Goal: Task Accomplishment & Management: Manage account settings

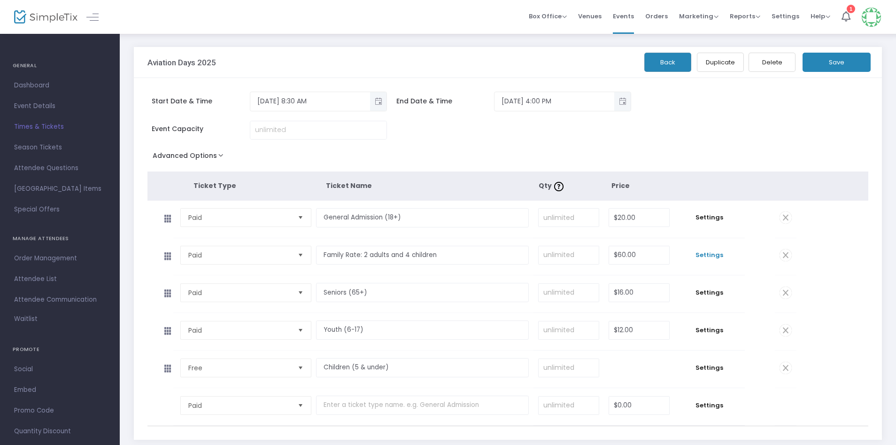
click at [710, 253] on span "Settings" at bounding box center [709, 254] width 61 height 9
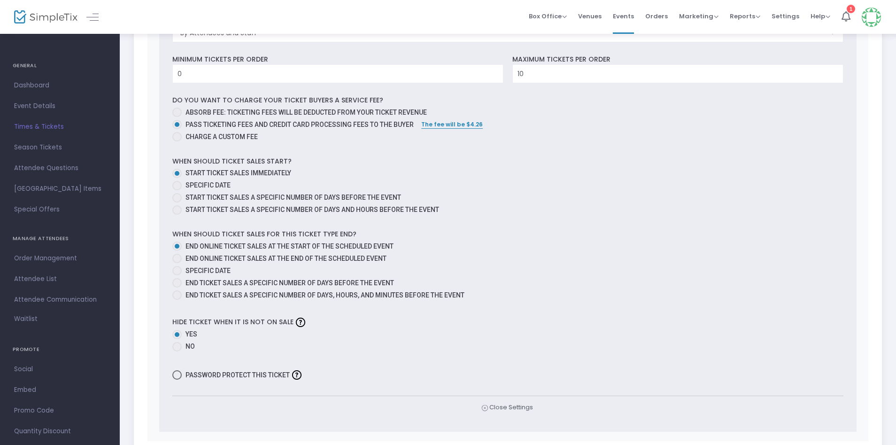
scroll to position [422, 0]
click at [180, 255] on span at bounding box center [176, 256] width 9 height 9
click at [177, 261] on input "End online ticket sales at the end of the scheduled event" at bounding box center [177, 261] width 0 height 0
radio input "true"
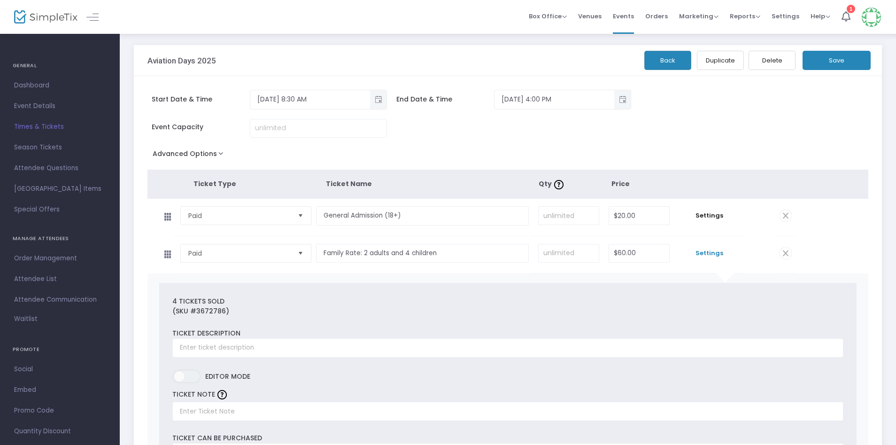
scroll to position [0, 0]
click at [838, 63] on button "Save" at bounding box center [836, 62] width 68 height 19
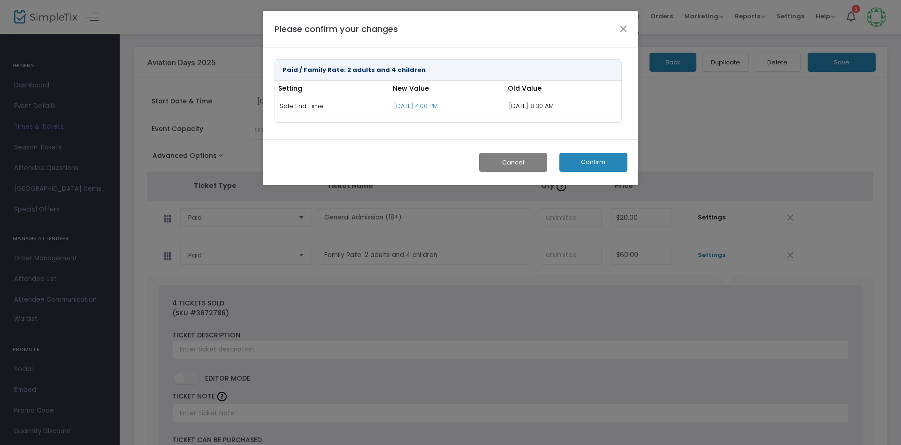
click at [587, 162] on button "Confirm" at bounding box center [594, 162] width 68 height 19
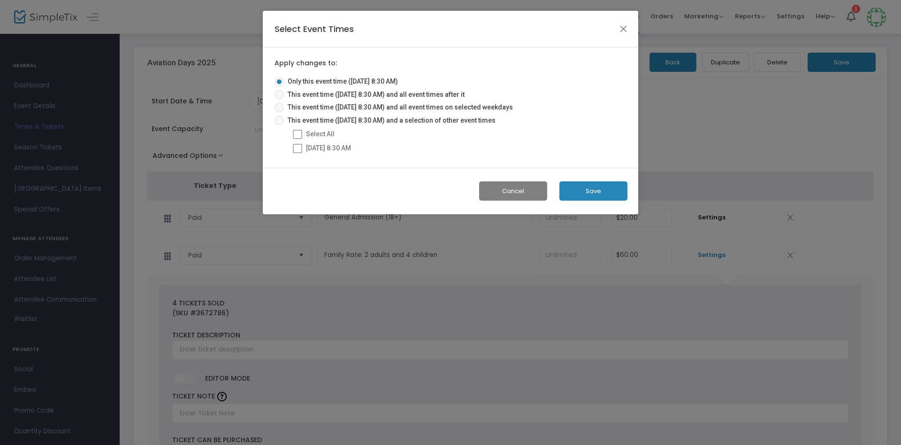
click at [588, 190] on button "Save" at bounding box center [594, 190] width 68 height 19
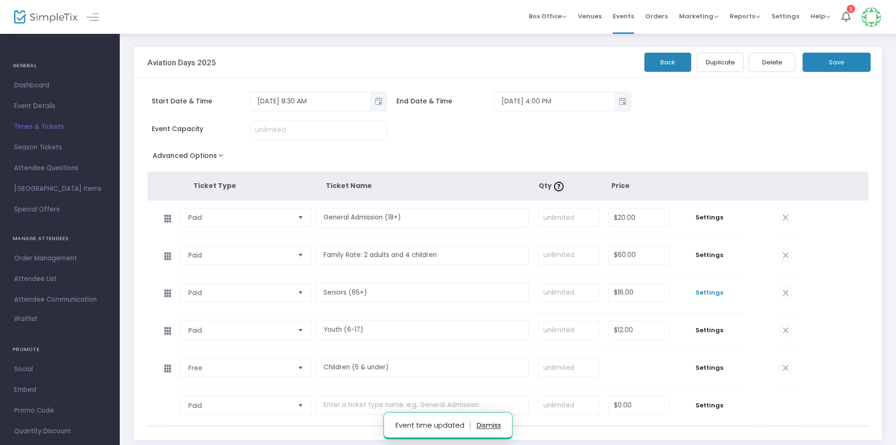
click at [706, 294] on span "Settings" at bounding box center [709, 292] width 61 height 9
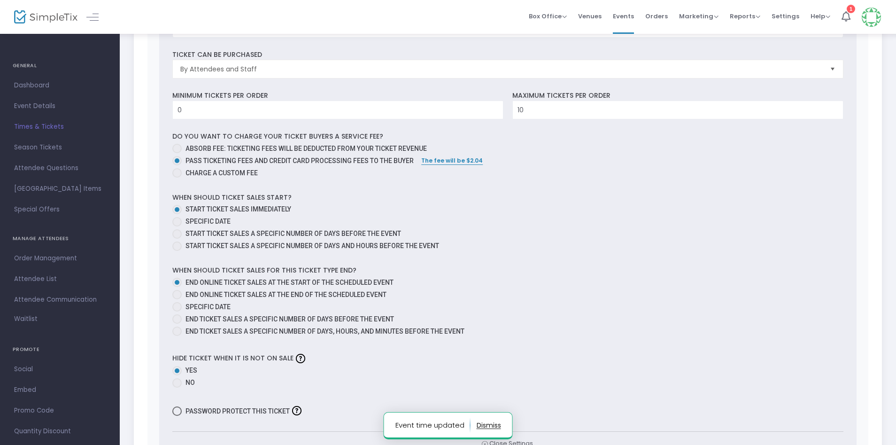
scroll to position [563, 0]
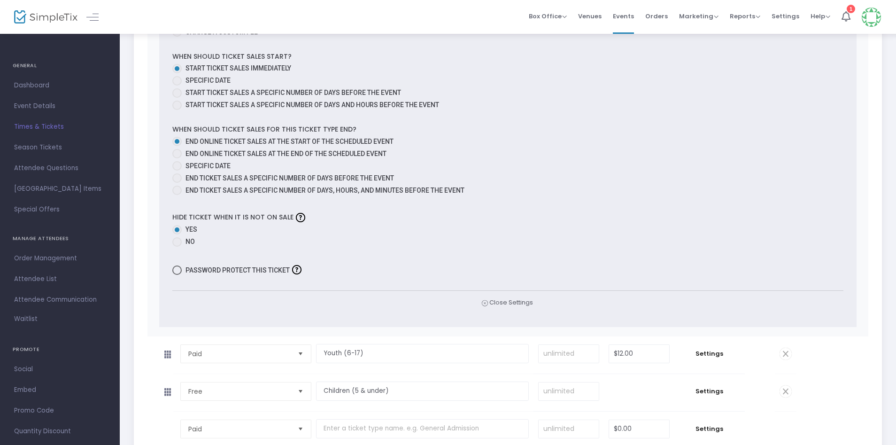
click at [177, 155] on span at bounding box center [176, 153] width 9 height 9
click at [177, 158] on input "End online ticket sales at the end of the scheduled event" at bounding box center [177, 158] width 0 height 0
radio input "true"
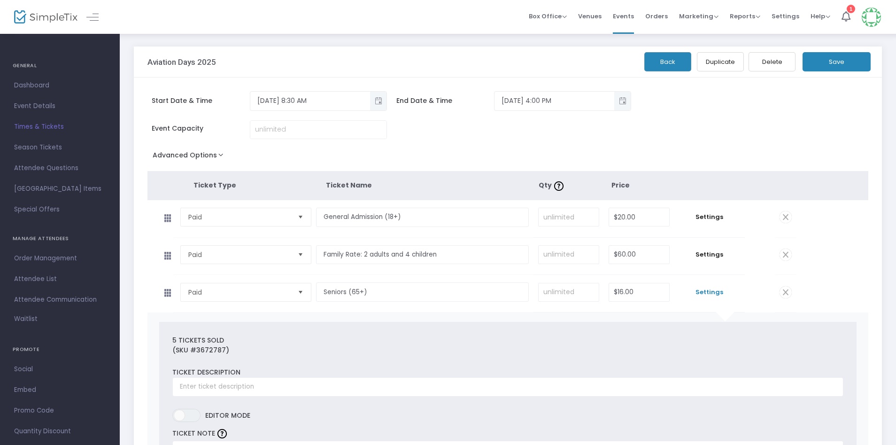
scroll to position [0, 0]
click at [845, 62] on button "Save" at bounding box center [836, 62] width 68 height 19
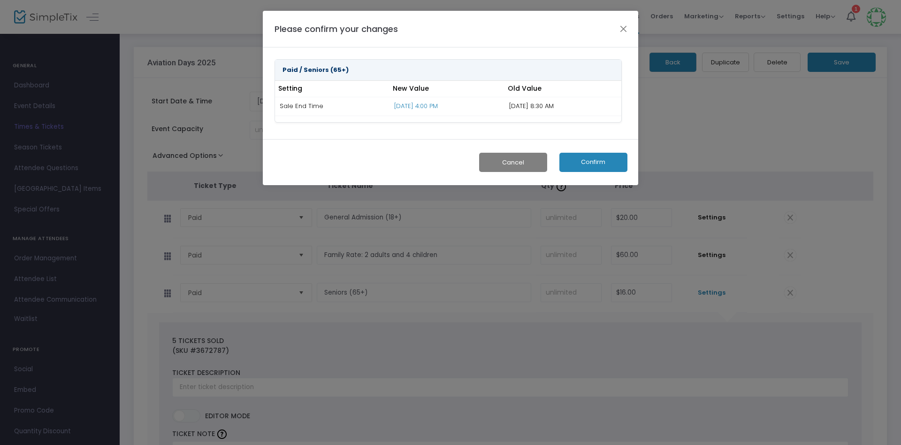
click at [590, 161] on button "Confirm" at bounding box center [594, 162] width 68 height 19
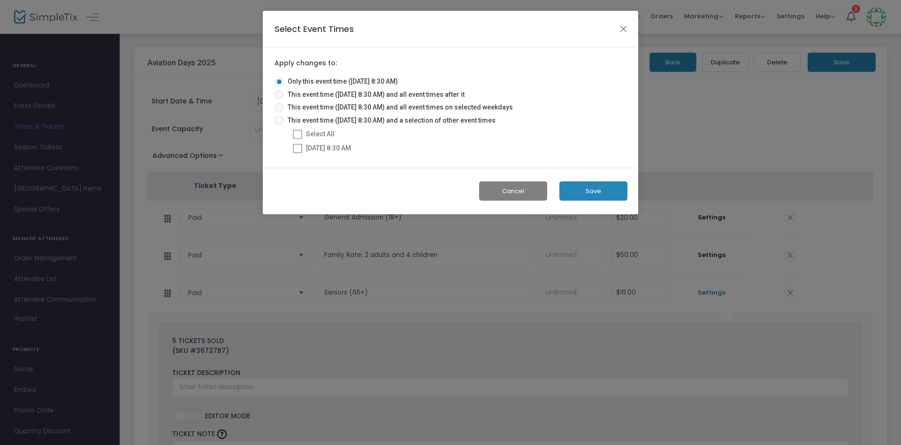
click at [581, 190] on button "Save" at bounding box center [594, 190] width 68 height 19
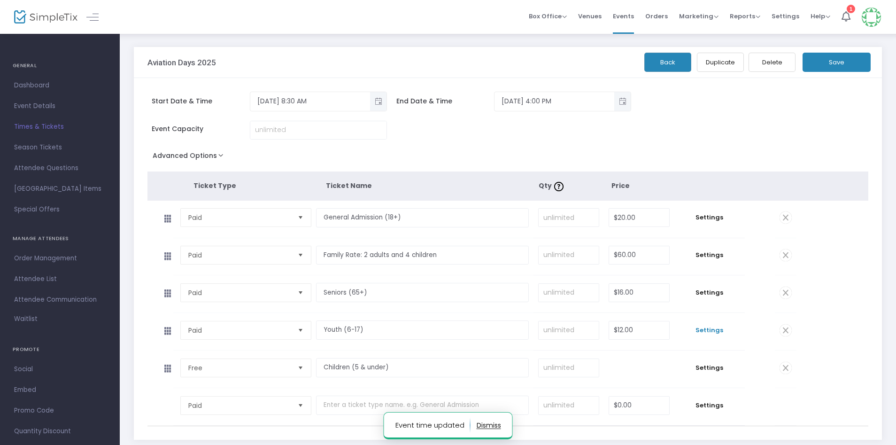
click at [710, 330] on span "Settings" at bounding box center [709, 329] width 61 height 9
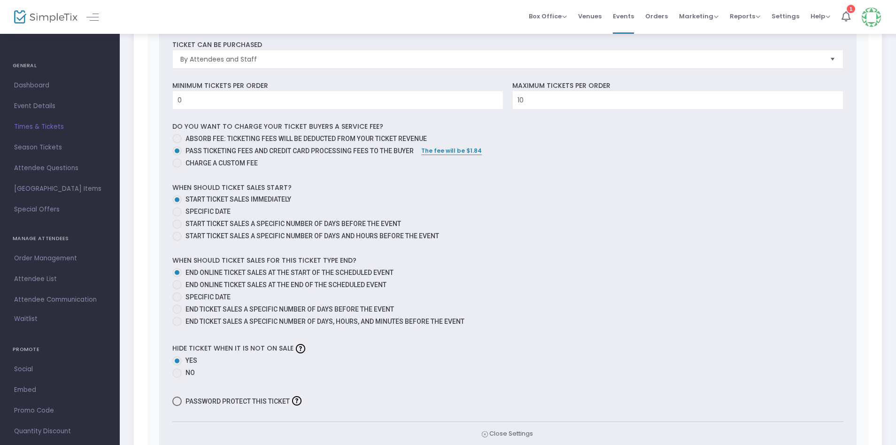
scroll to position [493, 0]
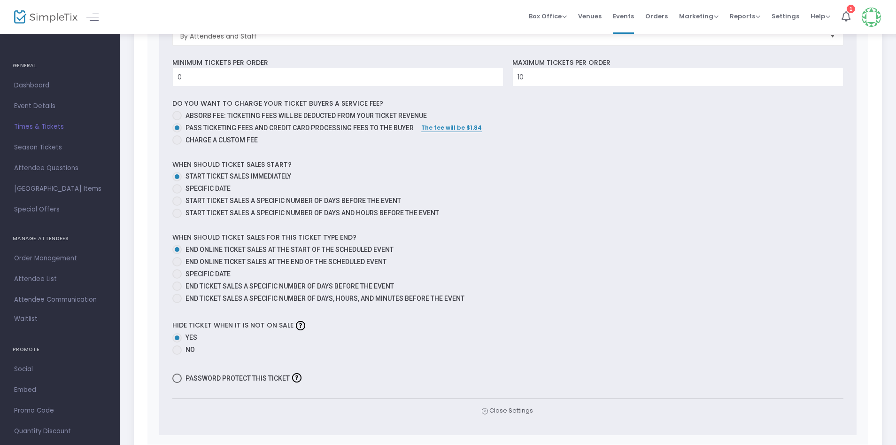
click at [177, 261] on span at bounding box center [176, 261] width 9 height 9
click at [177, 266] on input "End online ticket sales at the end of the scheduled event" at bounding box center [177, 266] width 0 height 0
radio input "true"
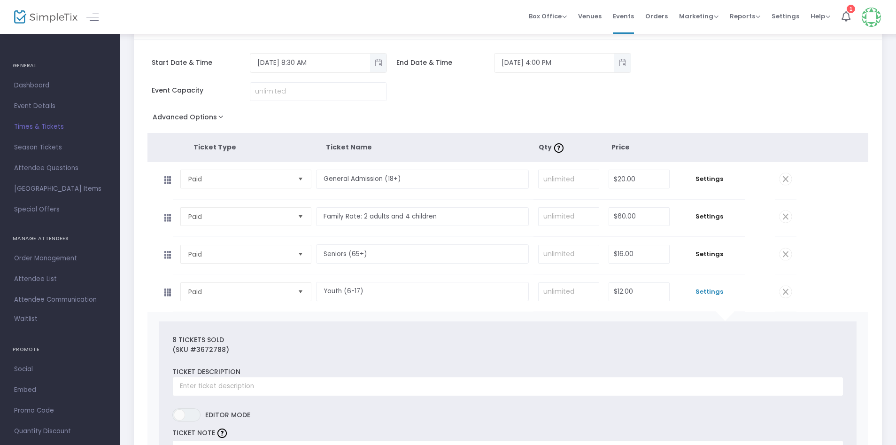
scroll to position [0, 0]
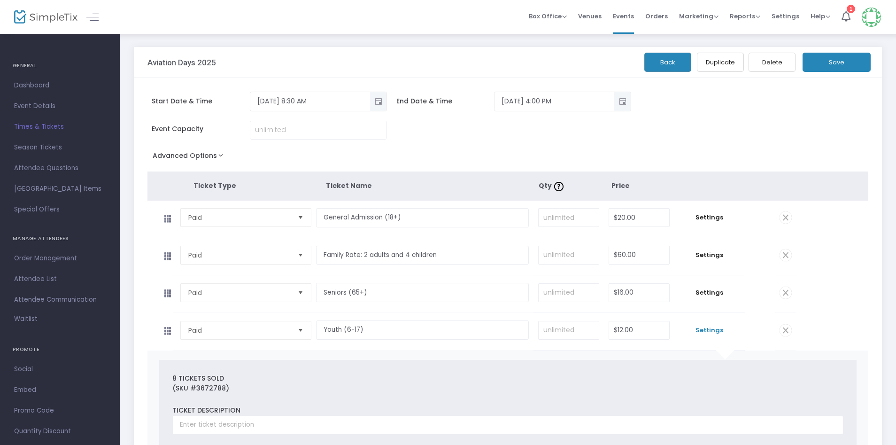
click at [836, 63] on button "Save" at bounding box center [836, 62] width 68 height 19
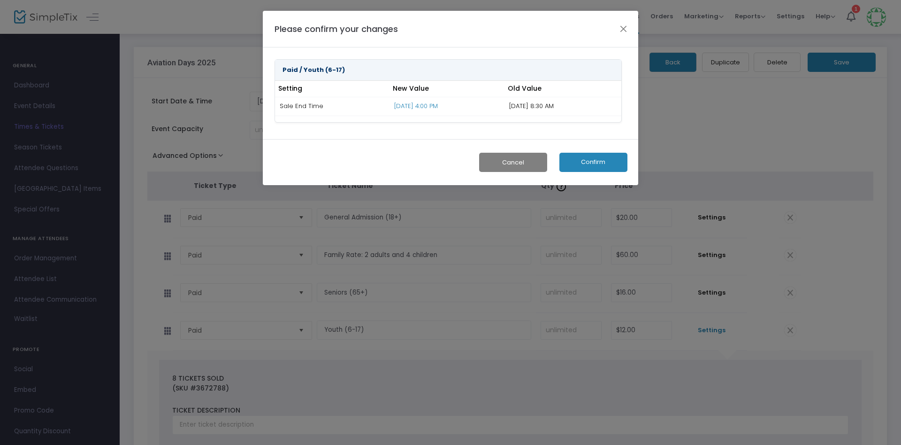
click at [599, 159] on button "Confirm" at bounding box center [594, 162] width 68 height 19
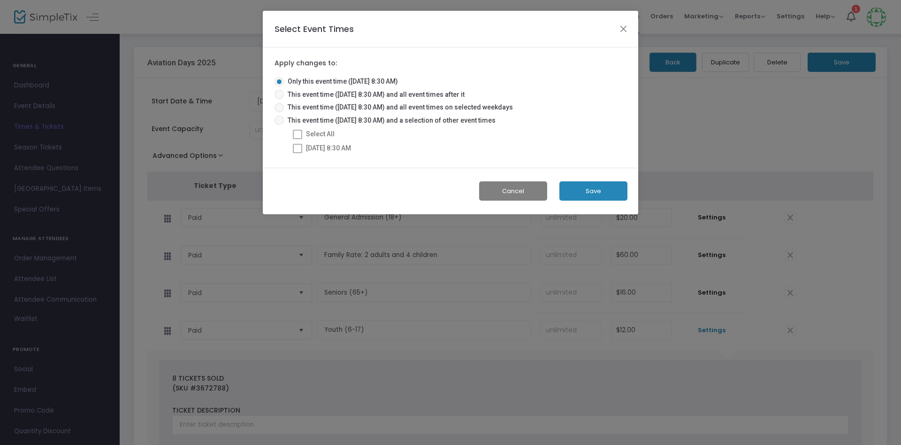
click at [594, 193] on button "Save" at bounding box center [594, 190] width 68 height 19
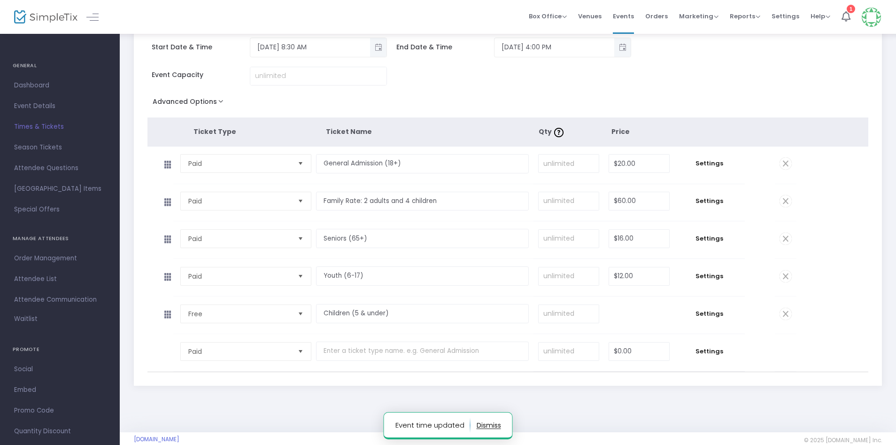
scroll to position [69, 0]
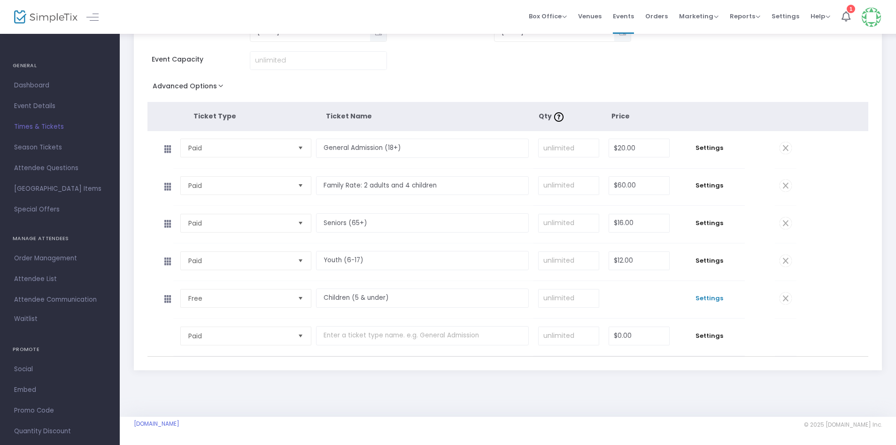
click at [706, 299] on span "Settings" at bounding box center [709, 297] width 61 height 9
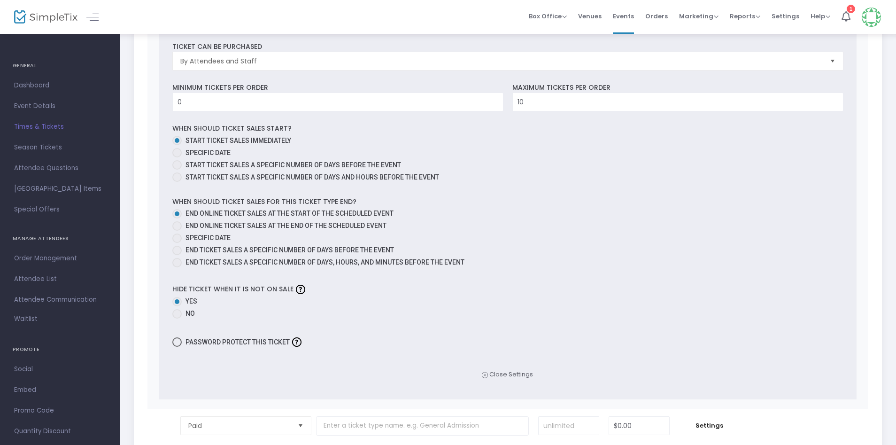
scroll to position [562, 0]
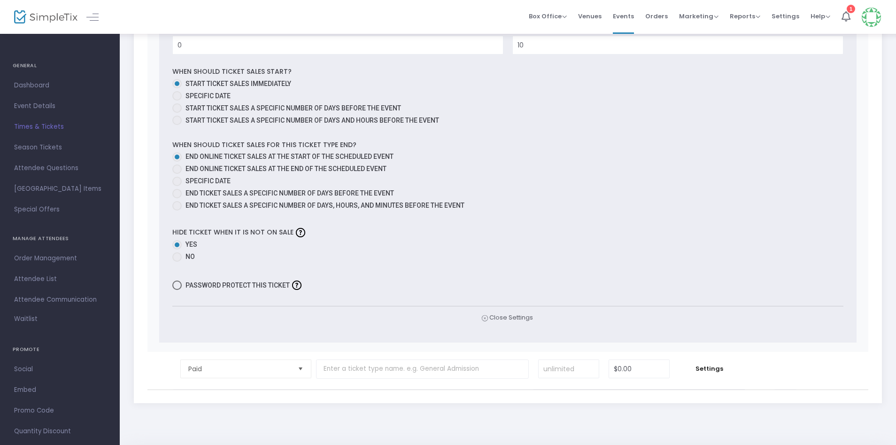
click at [178, 169] on span at bounding box center [176, 168] width 9 height 9
click at [177, 174] on input "End online ticket sales at the end of the scheduled event" at bounding box center [177, 174] width 0 height 0
radio input "true"
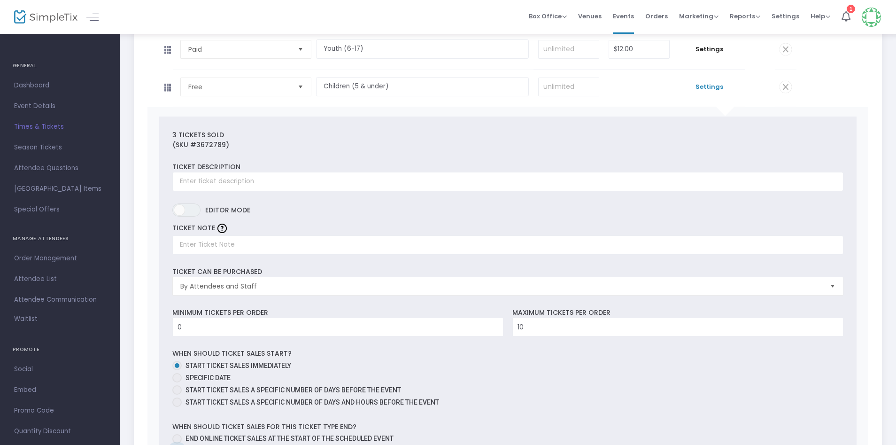
scroll to position [0, 0]
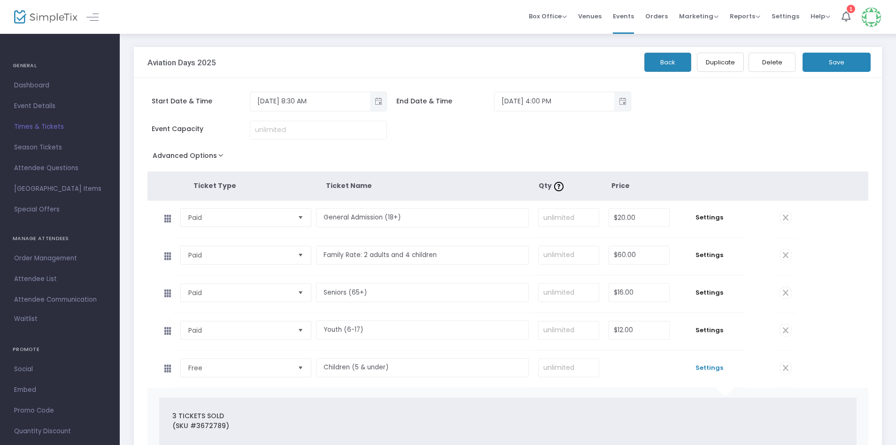
click at [839, 64] on button "Save" at bounding box center [836, 62] width 68 height 19
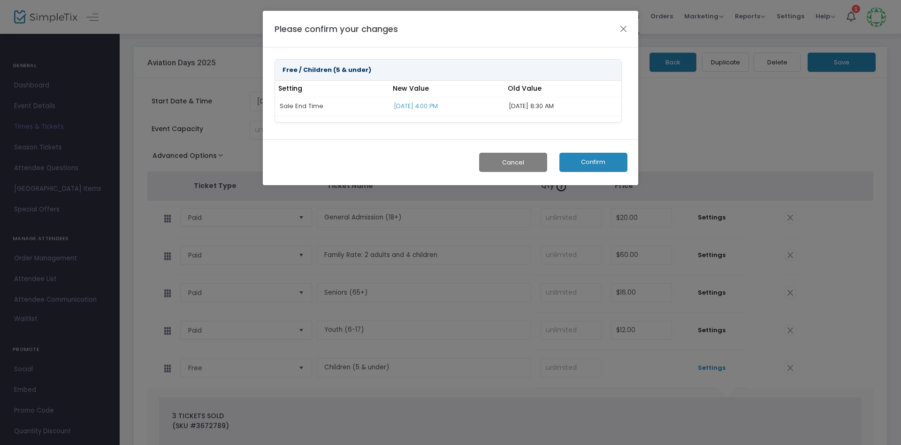
click at [601, 159] on button "Confirm" at bounding box center [594, 162] width 68 height 19
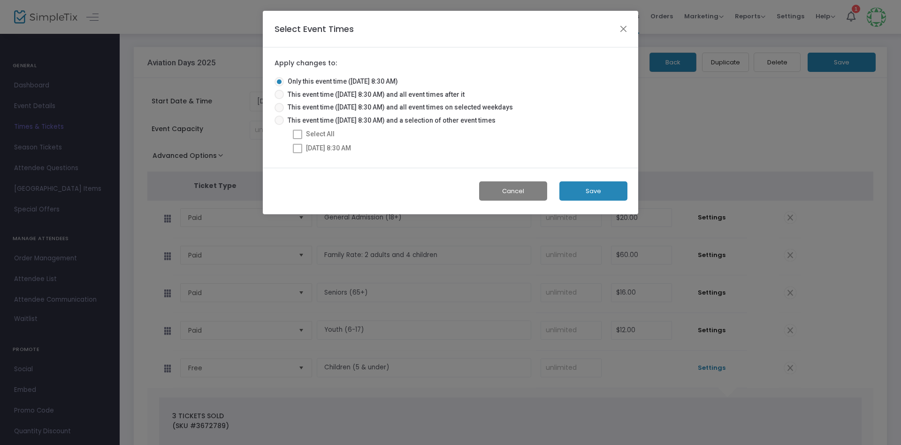
click at [598, 191] on button "Save" at bounding box center [594, 190] width 68 height 19
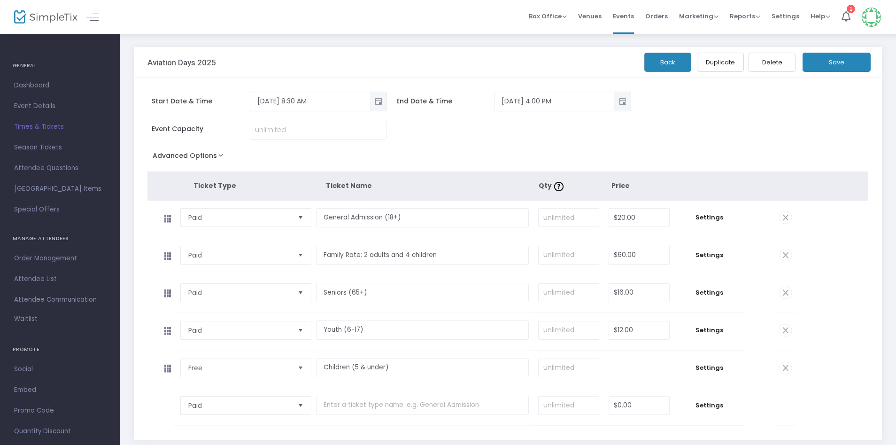
click at [836, 65] on button "Save" at bounding box center [836, 62] width 68 height 19
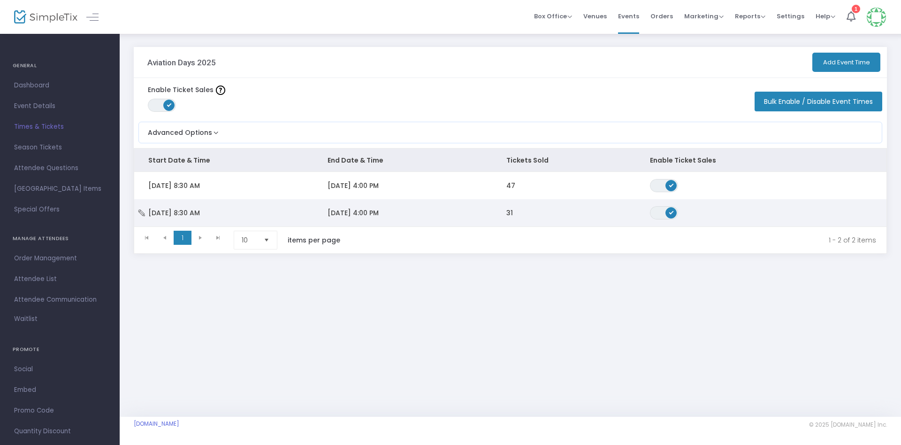
click at [370, 211] on span "8/24/2025 4:00 PM" at bounding box center [353, 212] width 51 height 9
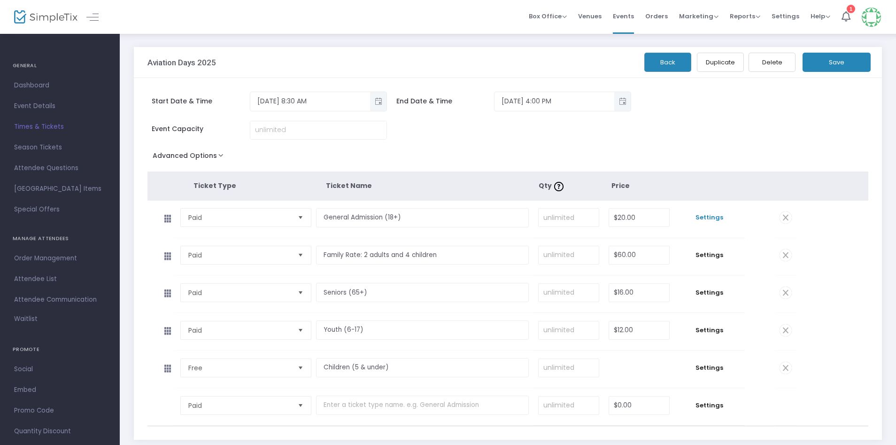
click at [711, 219] on span "Settings" at bounding box center [709, 217] width 61 height 9
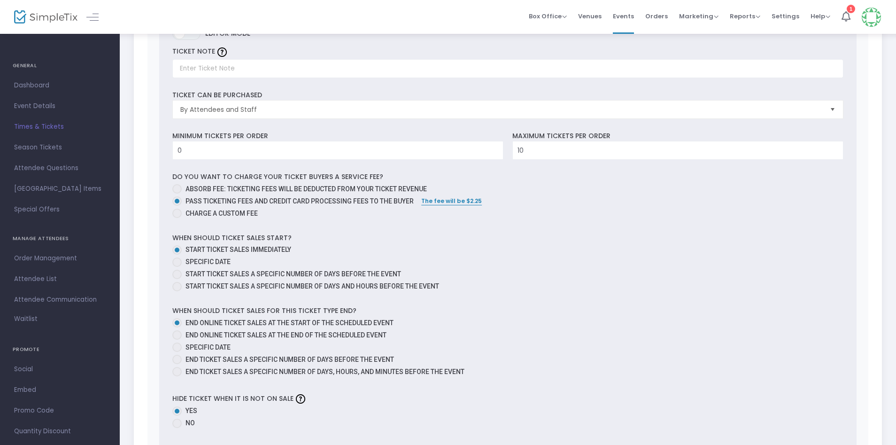
scroll to position [352, 0]
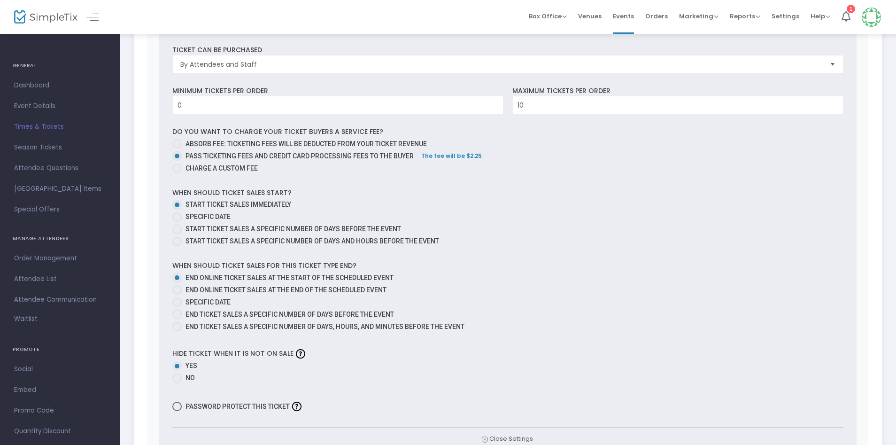
click at [180, 289] on span at bounding box center [176, 289] width 9 height 9
click at [177, 294] on input "End online ticket sales at the end of the scheduled event" at bounding box center [177, 294] width 0 height 0
radio input "true"
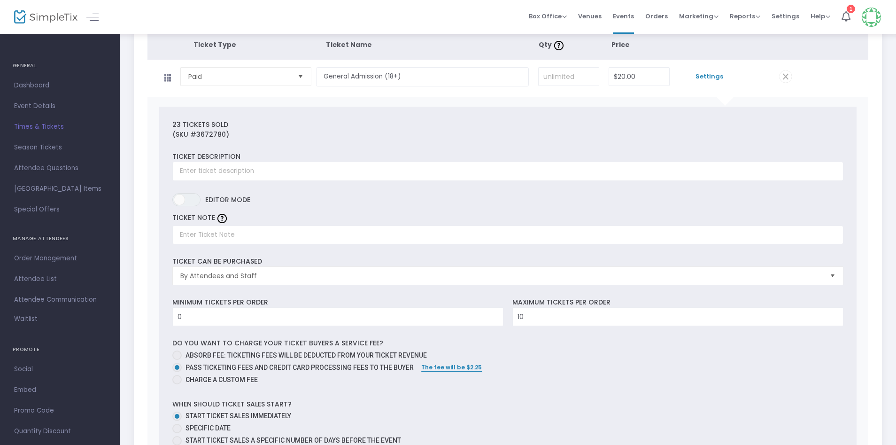
scroll to position [0, 0]
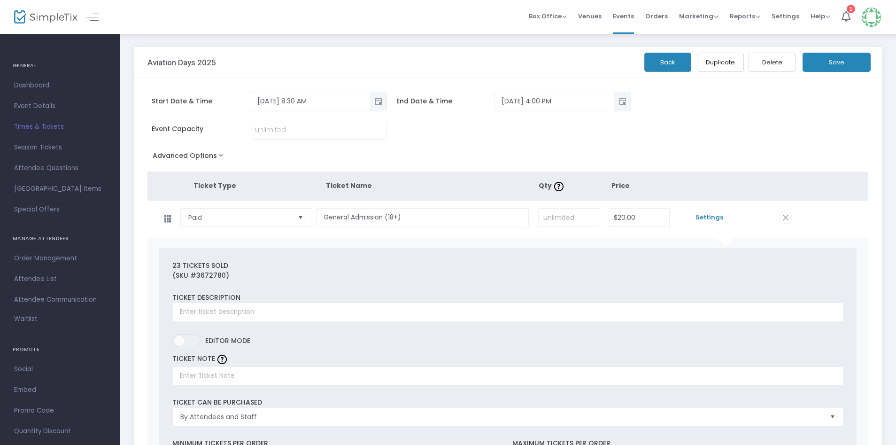
click at [837, 62] on button "Save" at bounding box center [836, 62] width 68 height 19
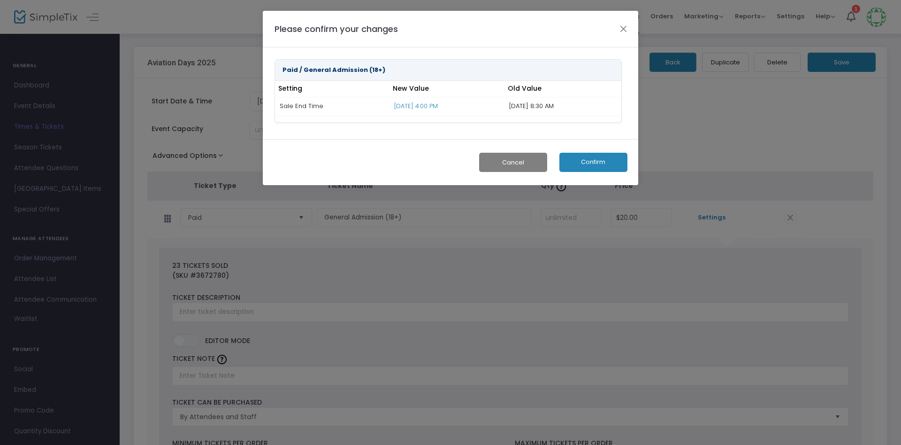
click at [607, 162] on button "Confirm" at bounding box center [594, 162] width 68 height 19
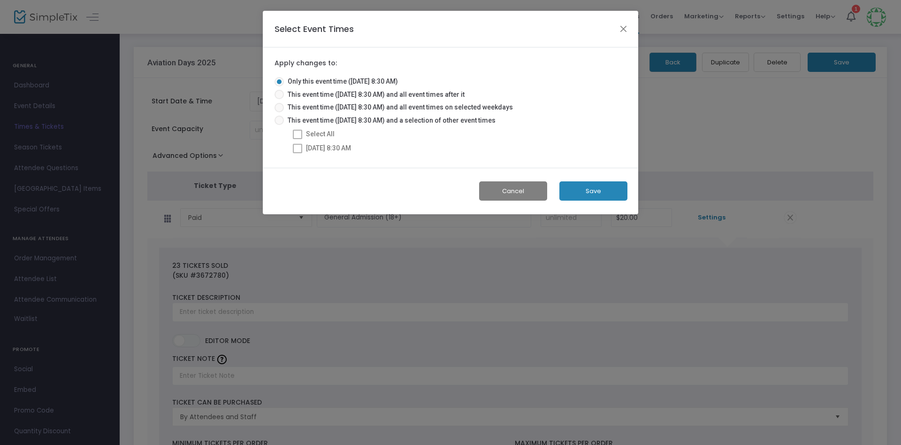
click at [607, 195] on button "Save" at bounding box center [594, 190] width 68 height 19
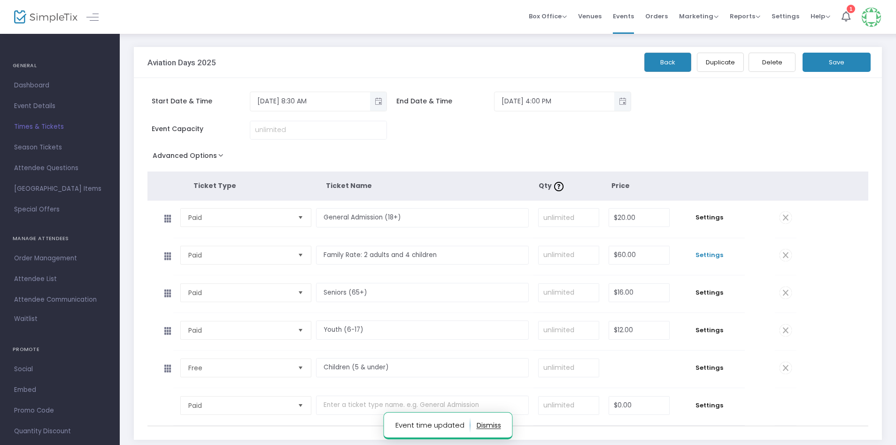
click at [712, 256] on span "Settings" at bounding box center [709, 254] width 61 height 9
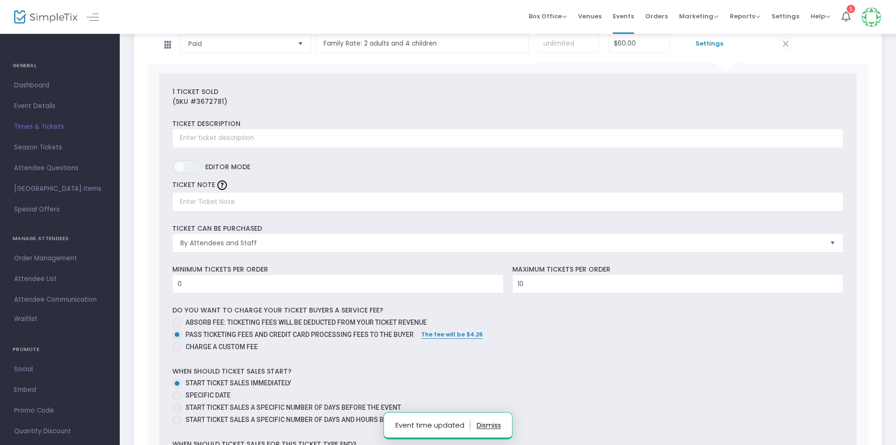
scroll to position [352, 0]
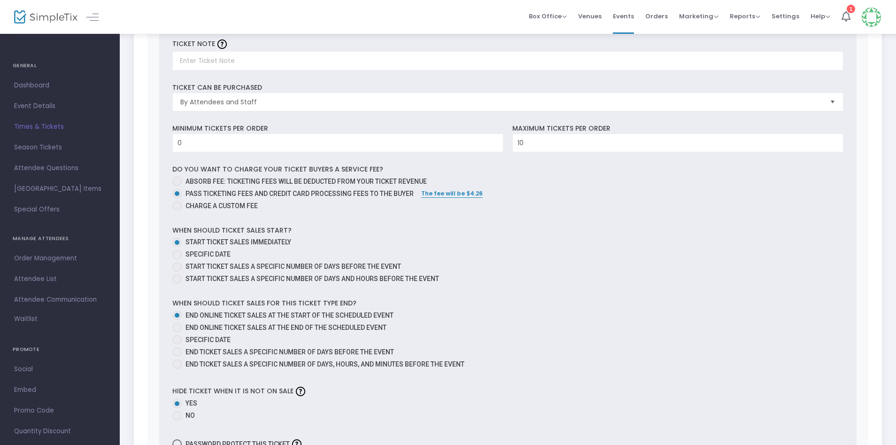
click at [180, 326] on span at bounding box center [176, 326] width 9 height 9
click at [177, 332] on input "End online ticket sales at the end of the scheduled event" at bounding box center [177, 332] width 0 height 0
radio input "true"
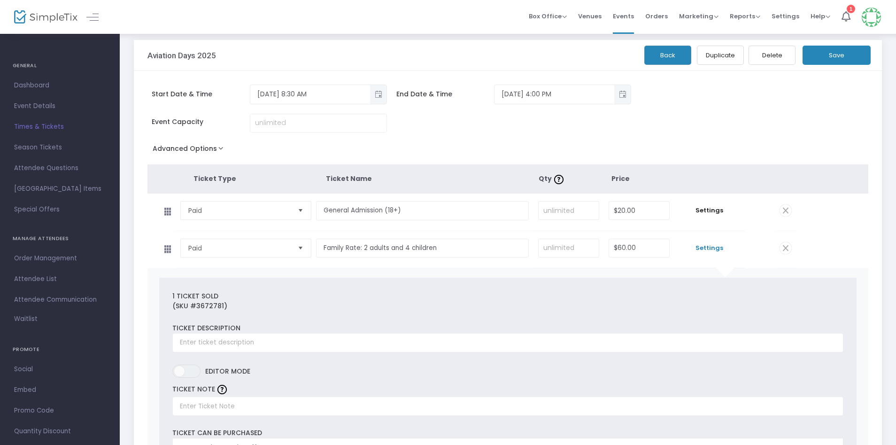
scroll to position [0, 0]
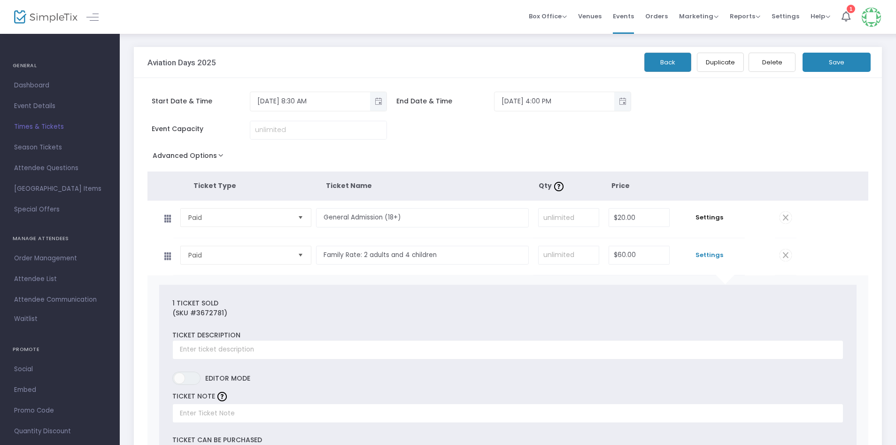
click at [837, 63] on button "Save" at bounding box center [836, 62] width 68 height 19
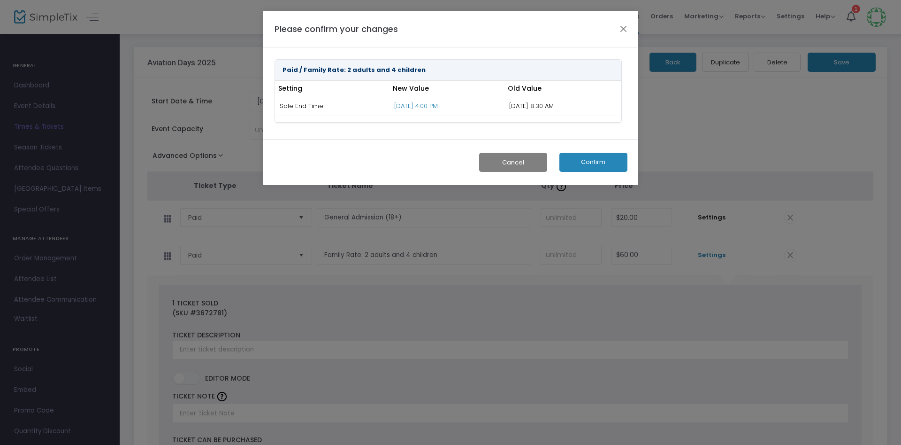
click at [593, 158] on button "Confirm" at bounding box center [594, 162] width 68 height 19
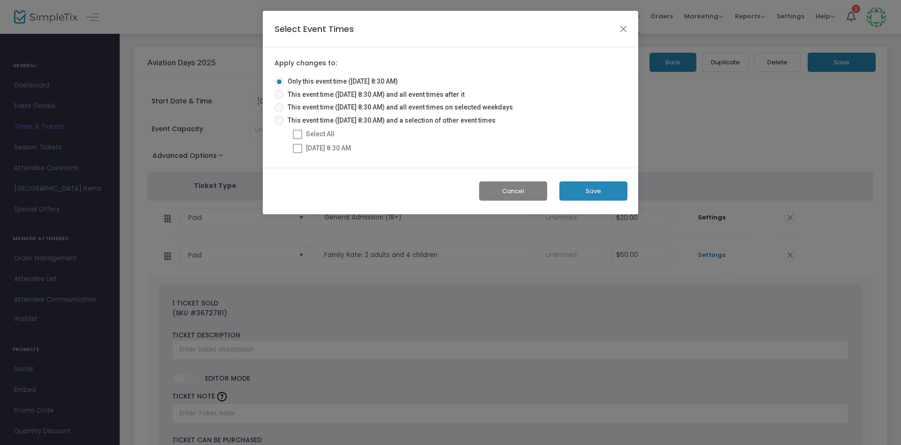
click at [591, 192] on button "Save" at bounding box center [594, 190] width 68 height 19
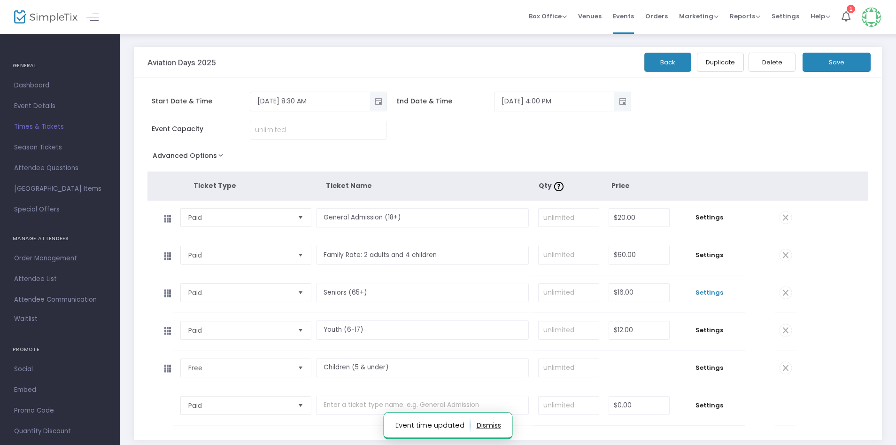
click at [713, 294] on span "Settings" at bounding box center [709, 292] width 61 height 9
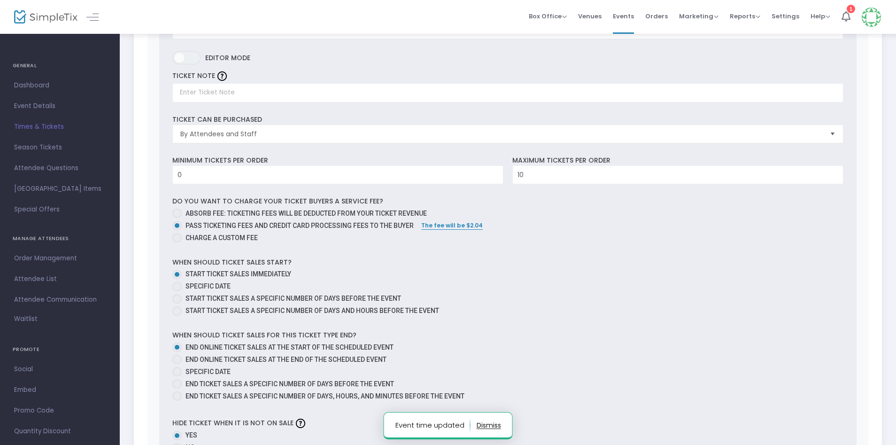
scroll to position [493, 0]
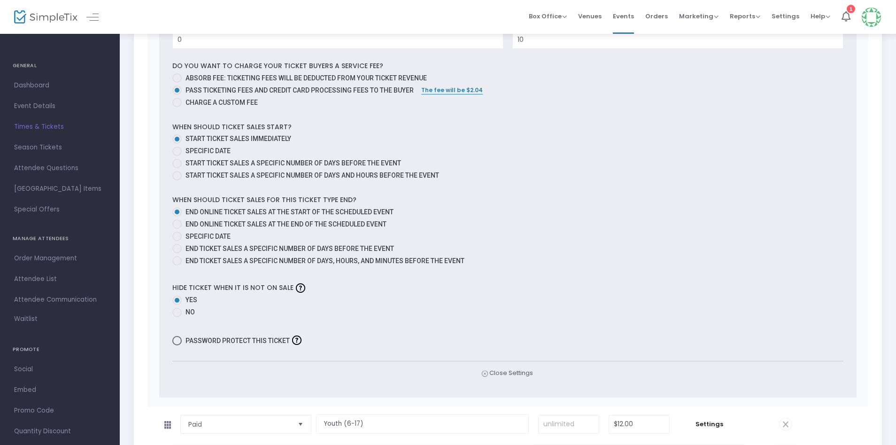
click at [178, 223] on span at bounding box center [176, 223] width 9 height 9
click at [177, 229] on input "End online ticket sales at the end of the scheduled event" at bounding box center [177, 229] width 0 height 0
radio input "true"
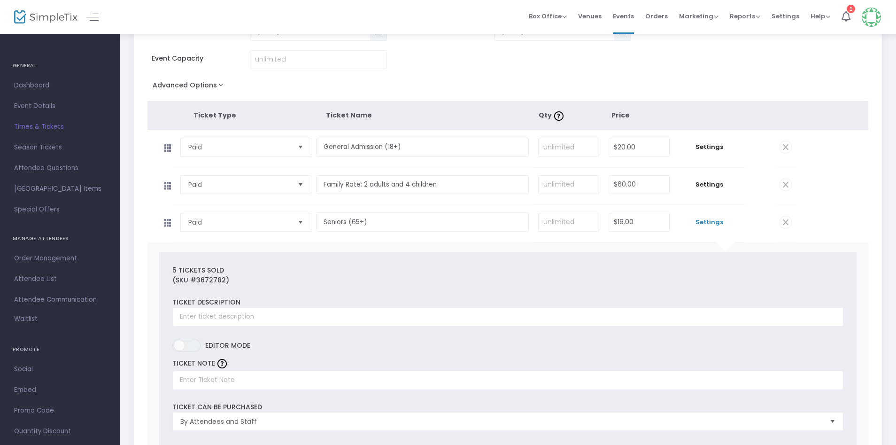
scroll to position [0, 0]
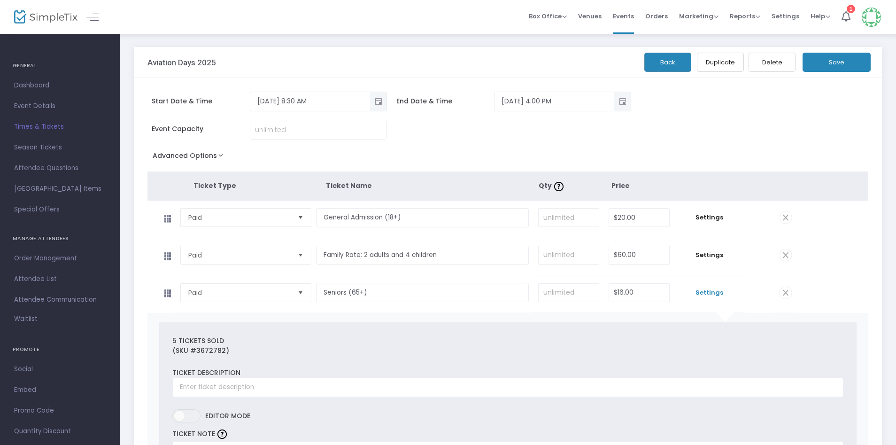
click at [837, 61] on button "Save" at bounding box center [836, 62] width 68 height 19
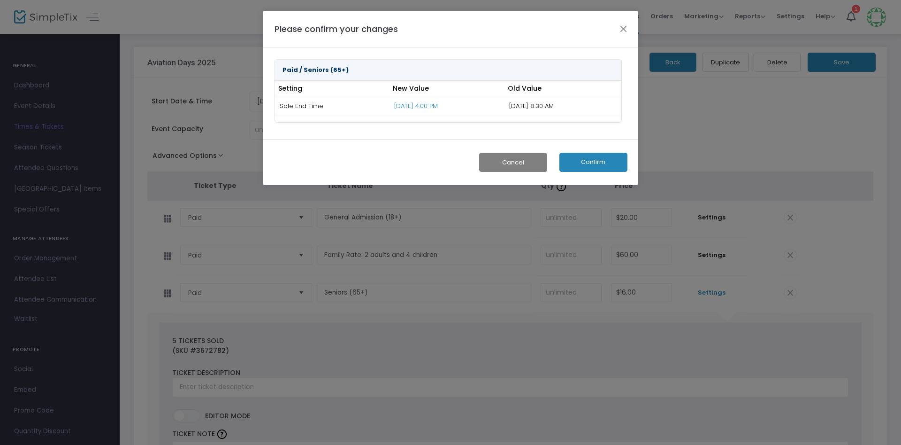
click at [593, 160] on button "Confirm" at bounding box center [594, 162] width 68 height 19
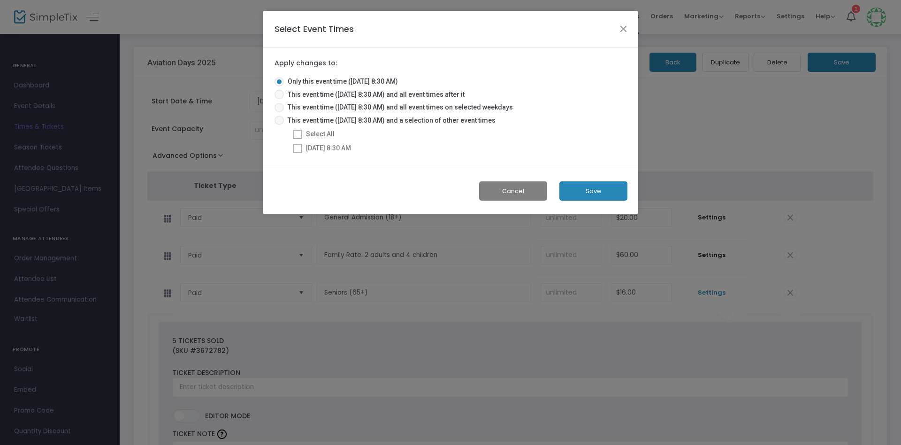
click at [588, 190] on button "Save" at bounding box center [594, 190] width 68 height 19
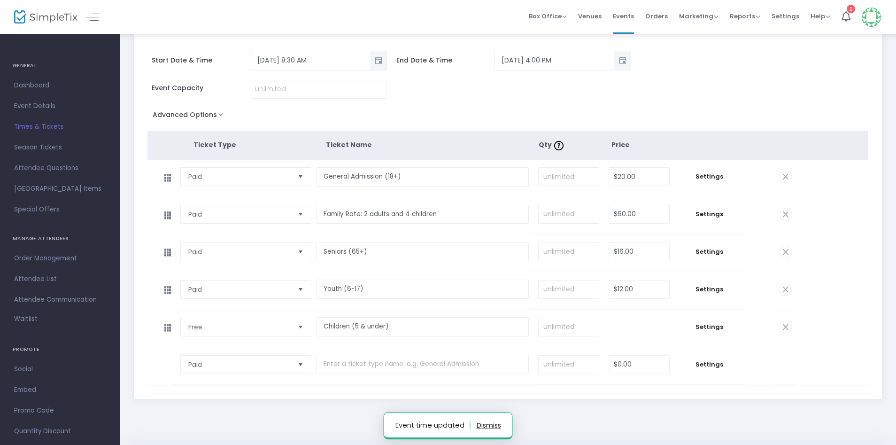
scroll to position [69, 0]
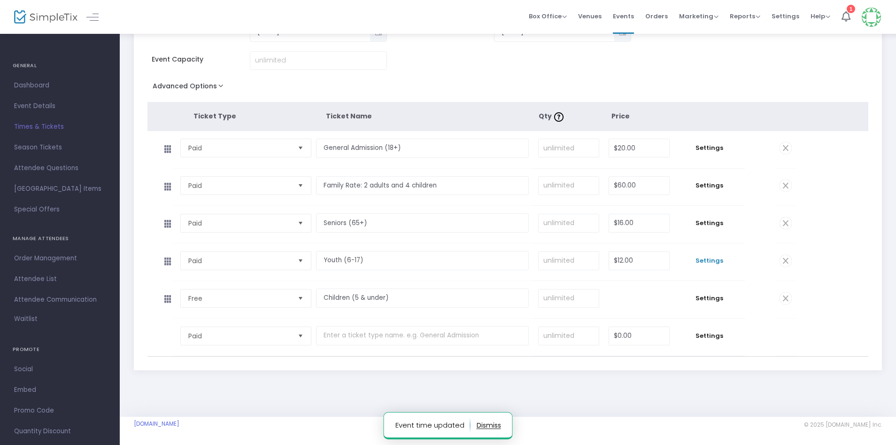
click at [706, 261] on span "Settings" at bounding box center [709, 260] width 61 height 9
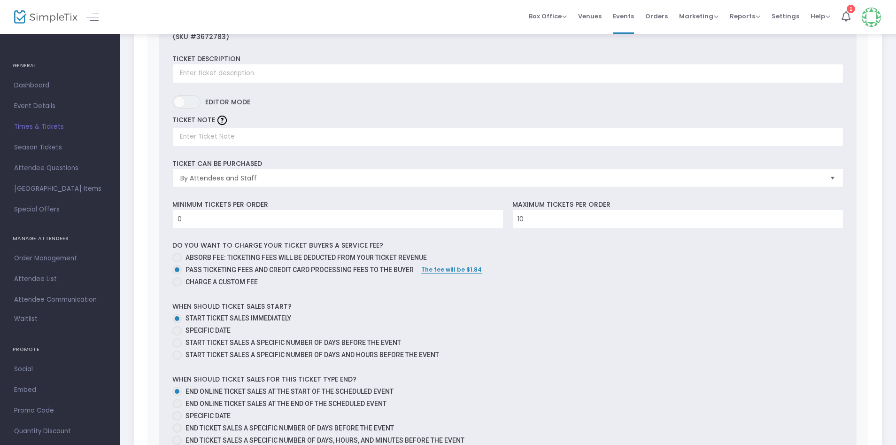
scroll to position [562, 0]
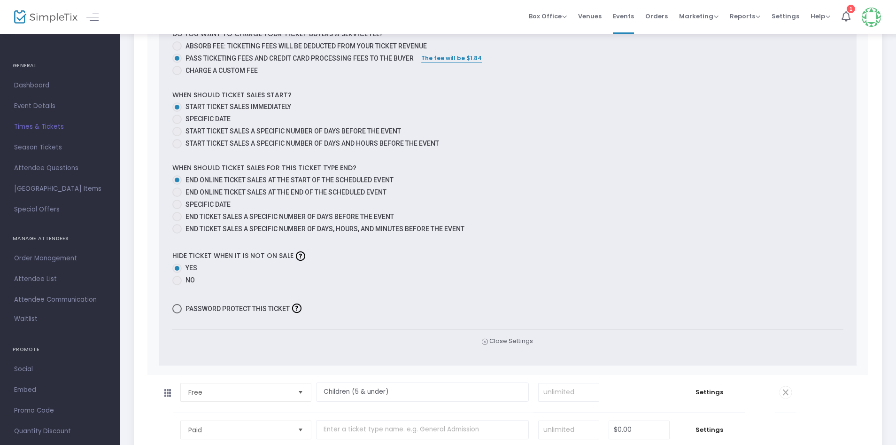
click at [178, 192] on span at bounding box center [176, 191] width 9 height 9
click at [177, 197] on input "End online ticket sales at the end of the scheduled event" at bounding box center [177, 197] width 0 height 0
radio input "true"
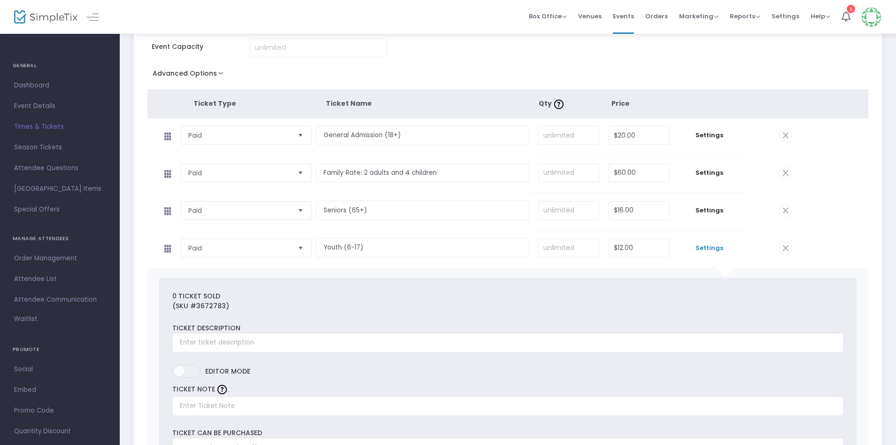
scroll to position [0, 0]
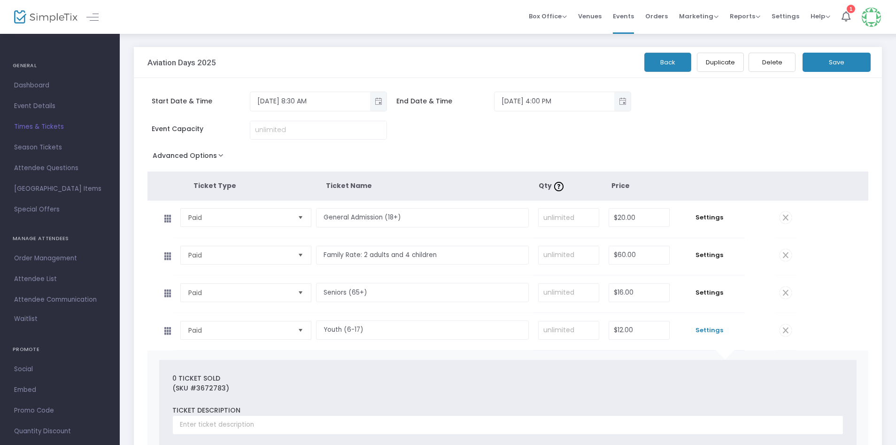
click at [835, 60] on button "Save" at bounding box center [836, 62] width 68 height 19
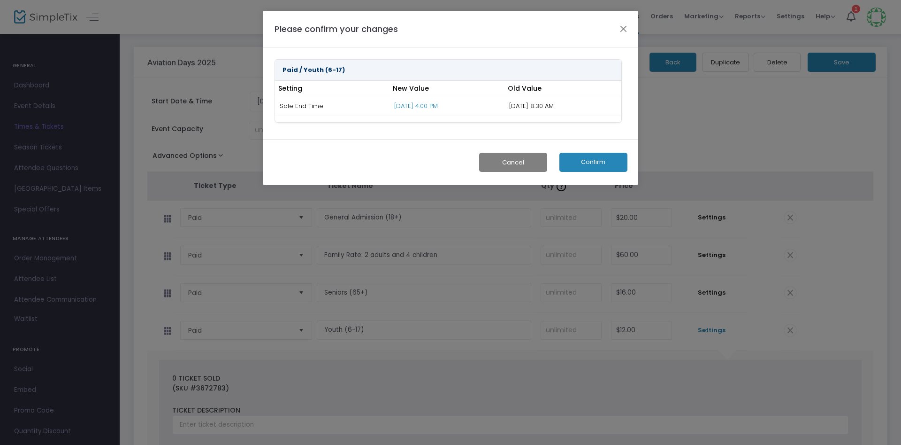
click at [597, 161] on button "Confirm" at bounding box center [594, 162] width 68 height 19
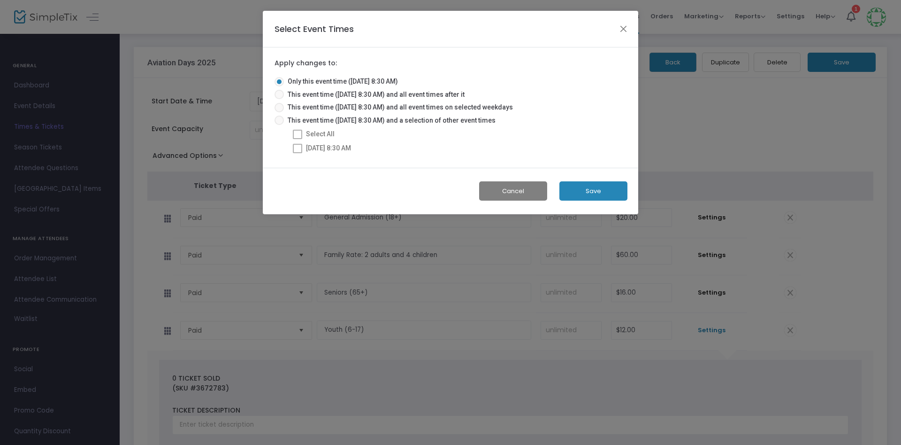
click at [596, 191] on button "Save" at bounding box center [594, 190] width 68 height 19
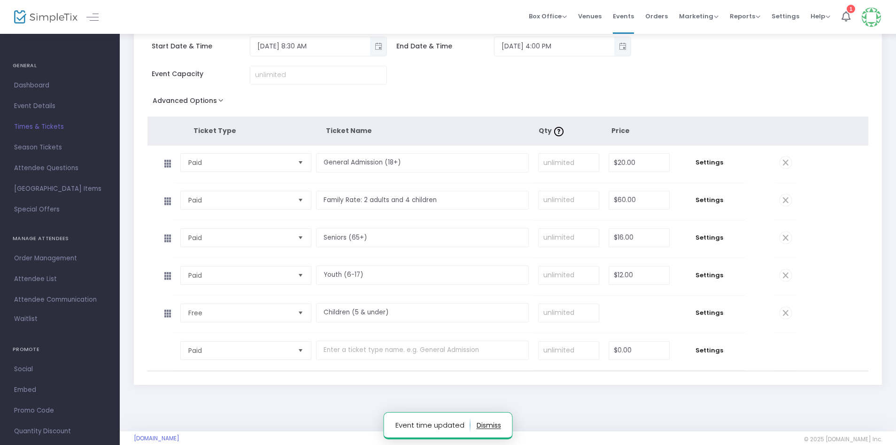
scroll to position [69, 0]
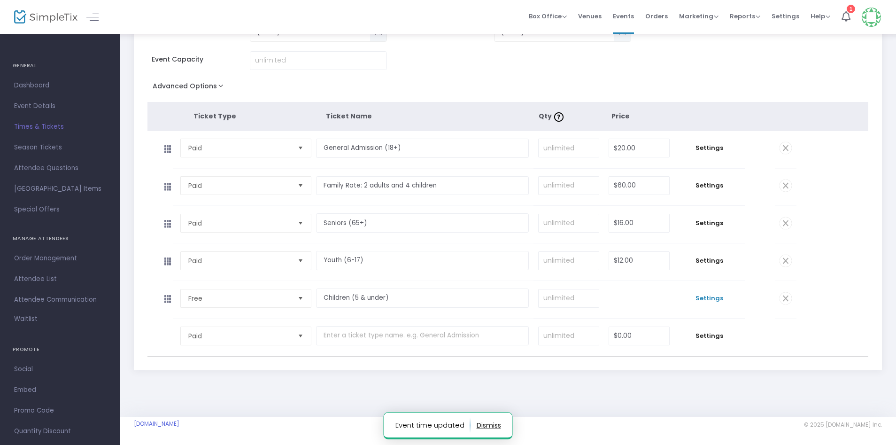
click at [704, 299] on span "Settings" at bounding box center [709, 297] width 61 height 9
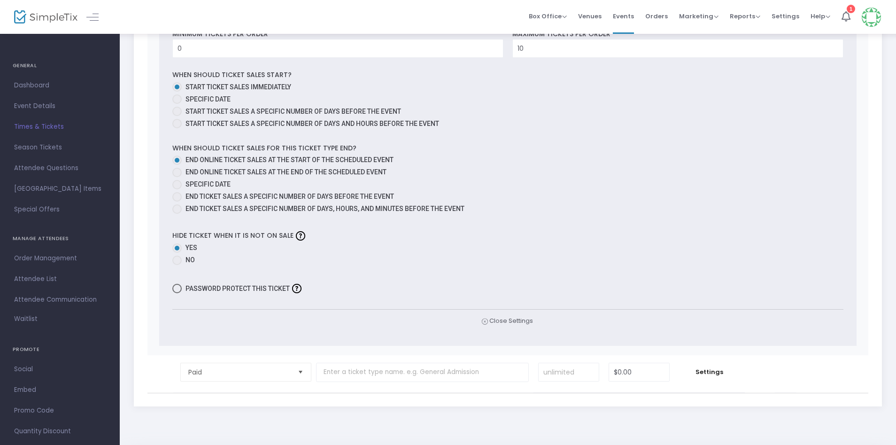
scroll to position [562, 0]
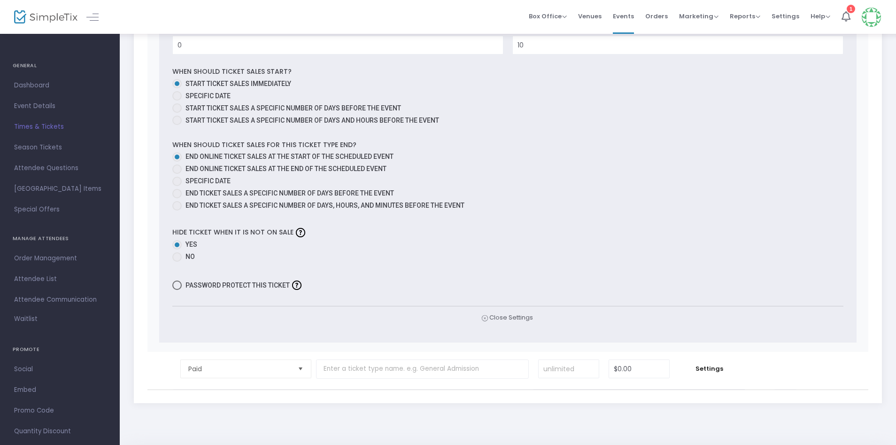
click at [177, 167] on span at bounding box center [176, 168] width 9 height 9
click at [177, 174] on input "End online ticket sales at the end of the scheduled event" at bounding box center [177, 174] width 0 height 0
radio input "true"
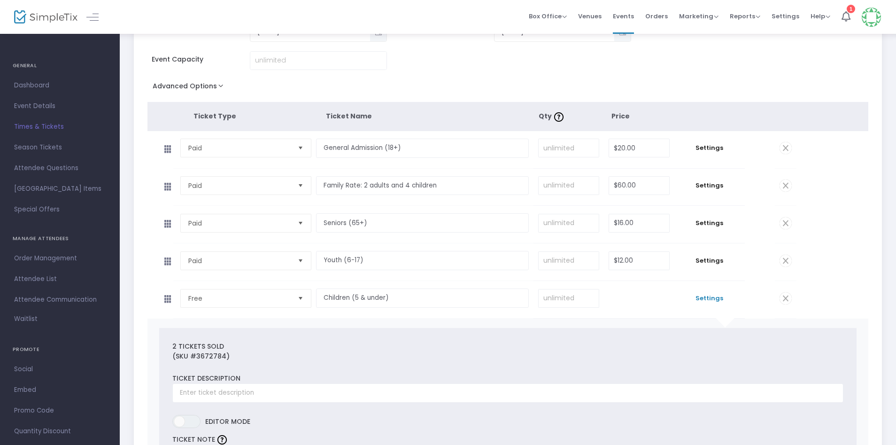
scroll to position [0, 0]
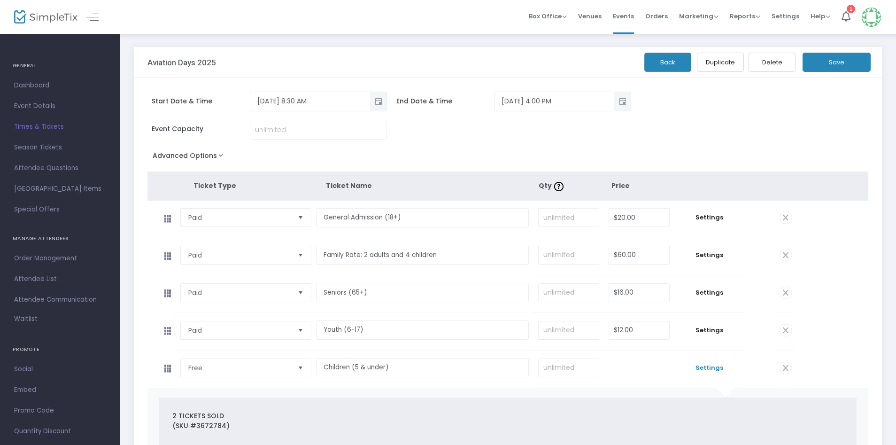
click at [831, 63] on button "Save" at bounding box center [836, 62] width 68 height 19
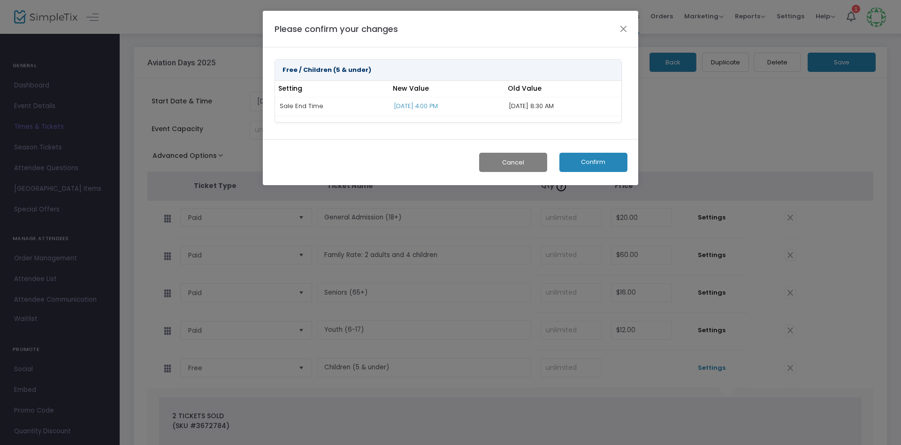
click at [599, 161] on button "Confirm" at bounding box center [594, 162] width 68 height 19
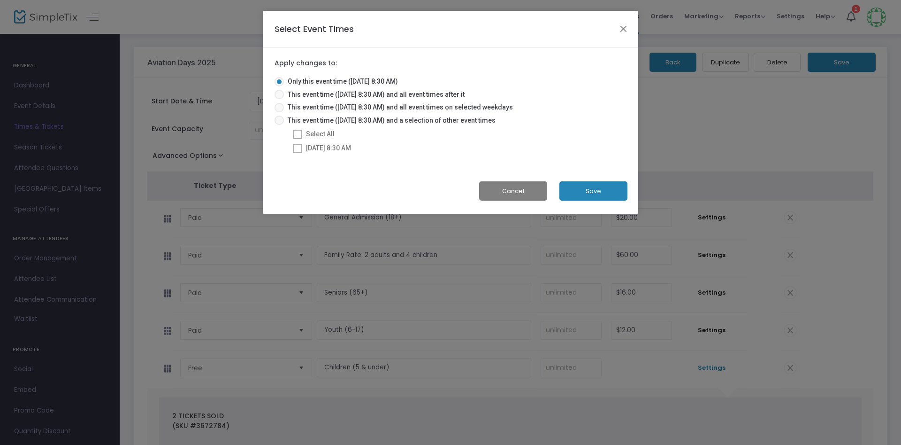
click at [589, 189] on button "Save" at bounding box center [594, 190] width 68 height 19
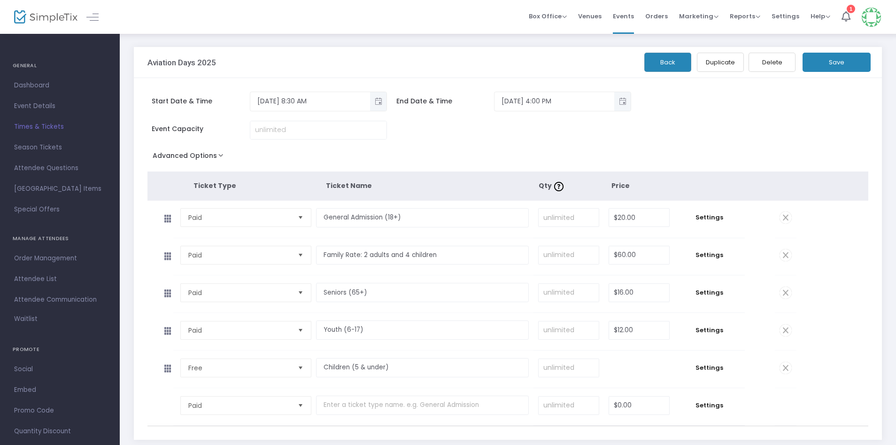
click at [873, 19] on img at bounding box center [870, 17] width 19 height 19
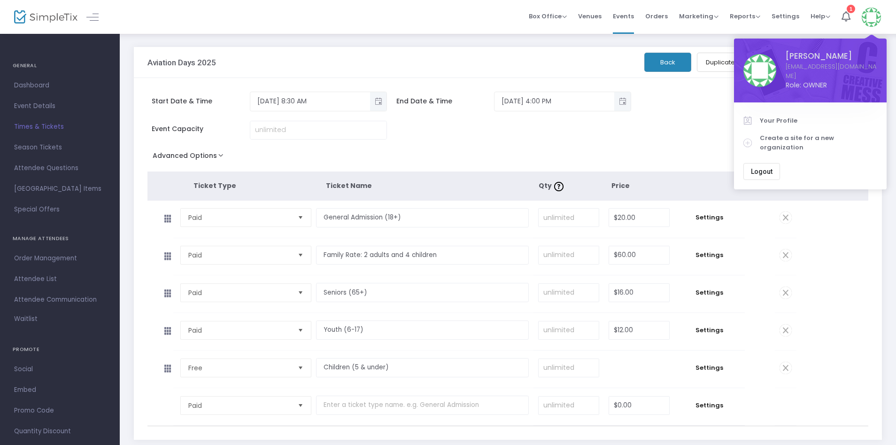
click at [757, 163] on button "Logout" at bounding box center [761, 171] width 37 height 17
